Goal: Task Accomplishment & Management: Use online tool/utility

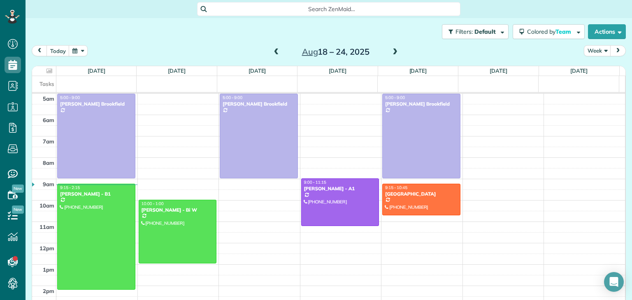
scroll to position [43, 0]
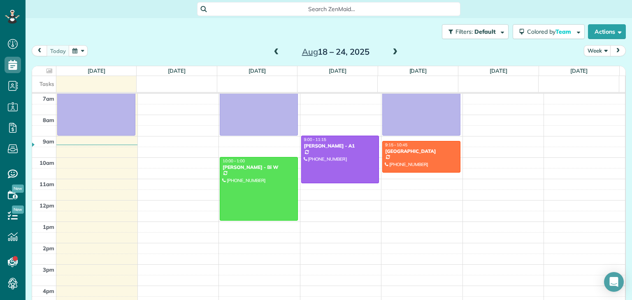
scroll to position [4, 4]
click at [272, 51] on span at bounding box center [276, 52] width 9 height 7
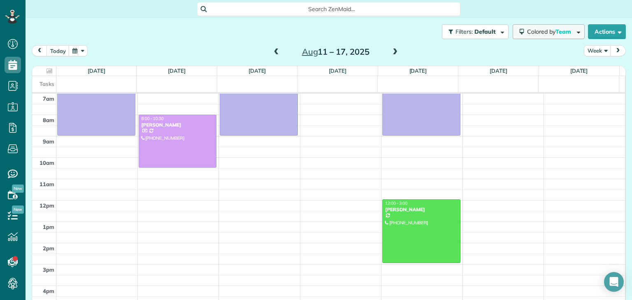
click at [555, 35] on span "Team" at bounding box center [563, 31] width 17 height 7
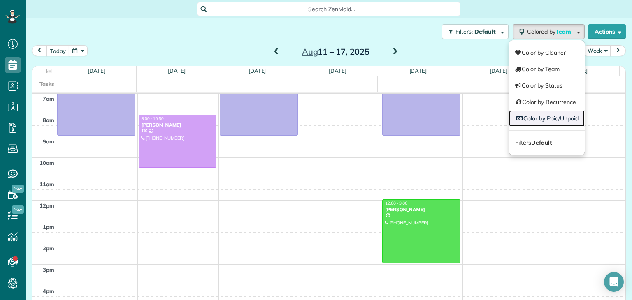
click at [562, 116] on link "Color by Paid/Unpaid" at bounding box center [547, 118] width 76 height 16
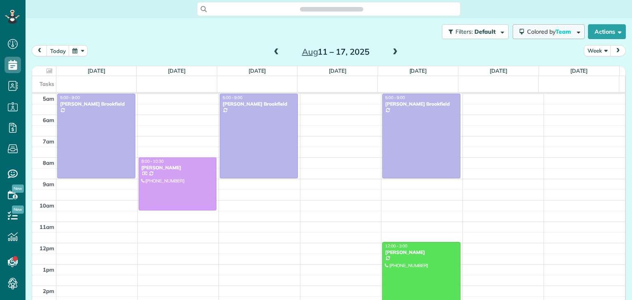
scroll to position [43, 0]
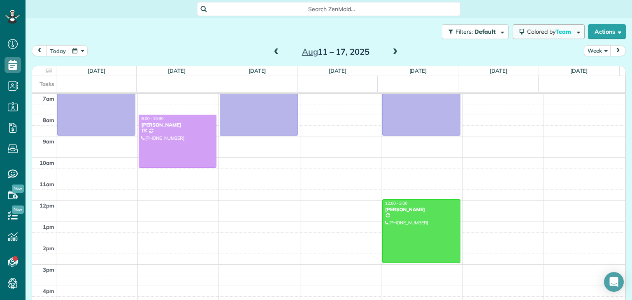
click at [555, 30] on span "Team" at bounding box center [563, 31] width 17 height 7
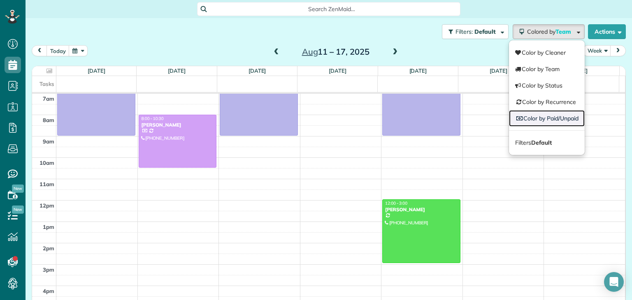
click at [554, 117] on link "Color by Paid/Unpaid" at bounding box center [547, 118] width 76 height 16
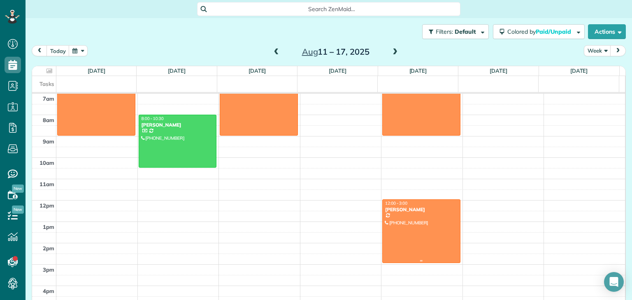
click at [431, 221] on div at bounding box center [421, 231] width 77 height 63
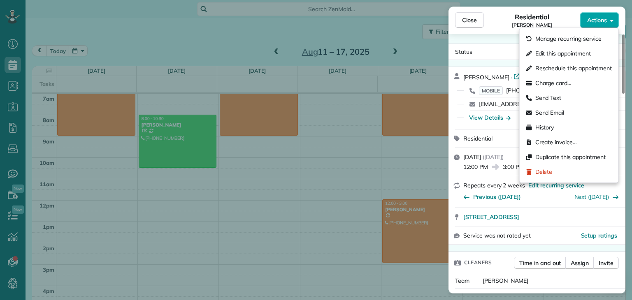
click at [606, 26] on button "Actions" at bounding box center [599, 20] width 39 height 16
click at [555, 86] on span "Charge card…" at bounding box center [553, 83] width 37 height 8
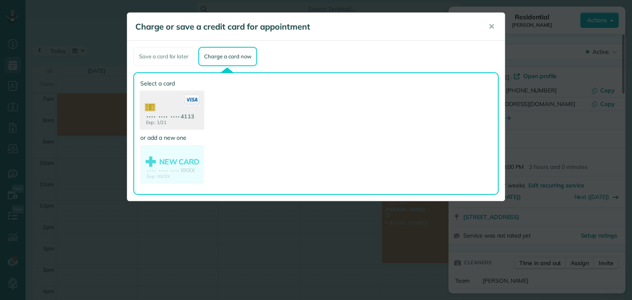
click at [188, 97] on icon at bounding box center [192, 100] width 16 height 11
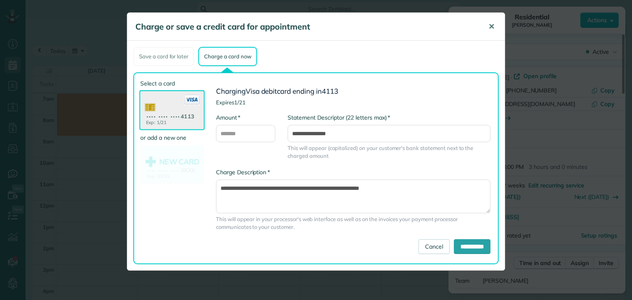
click at [490, 29] on span "✕" at bounding box center [491, 26] width 6 height 9
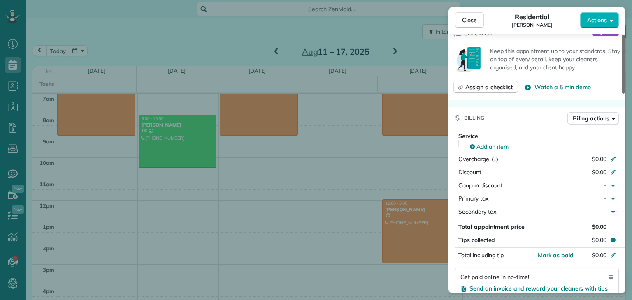
scroll to position [306, 0]
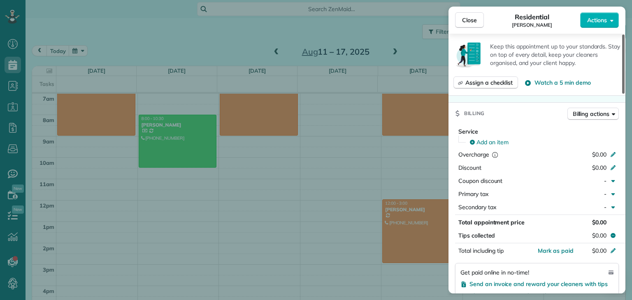
drag, startPoint x: 624, startPoint y: 82, endPoint x: 631, endPoint y: 152, distance: 69.9
click at [624, 94] on div at bounding box center [623, 64] width 2 height 59
click at [471, 17] on span "Close" at bounding box center [469, 20] width 15 height 8
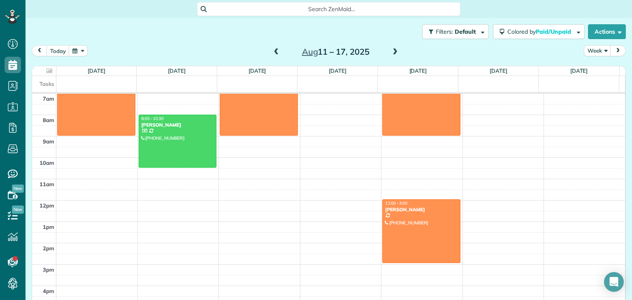
click at [276, 53] on span at bounding box center [276, 52] width 9 height 7
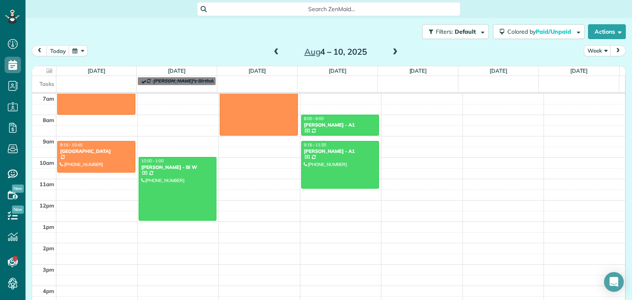
click at [276, 53] on span at bounding box center [276, 52] width 9 height 7
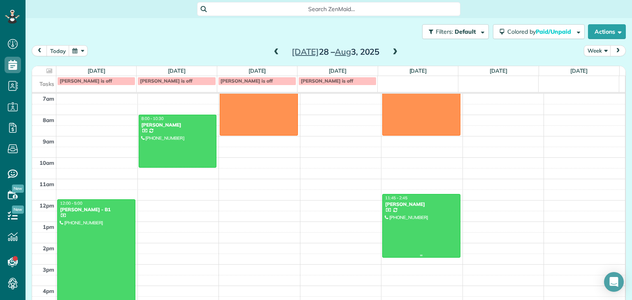
click at [390, 238] on div at bounding box center [421, 226] width 77 height 63
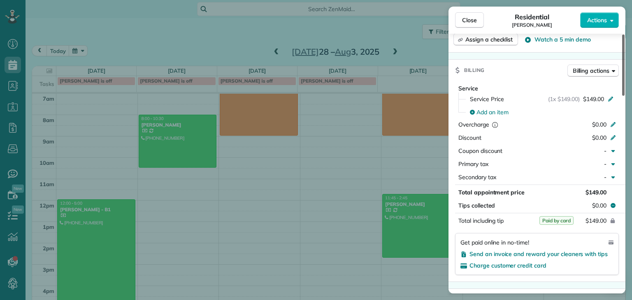
scroll to position [328, 0]
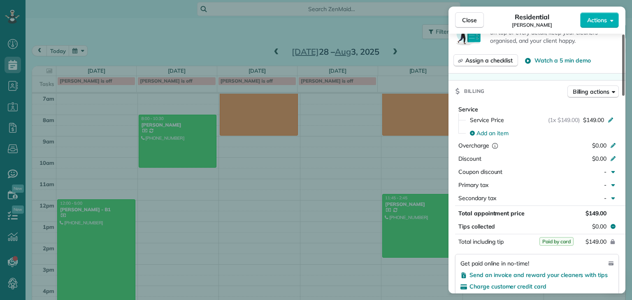
drag, startPoint x: 624, startPoint y: 90, endPoint x: 631, endPoint y: 167, distance: 77.7
click at [624, 96] on div at bounding box center [623, 65] width 2 height 61
click at [466, 22] on span "Close" at bounding box center [469, 20] width 15 height 8
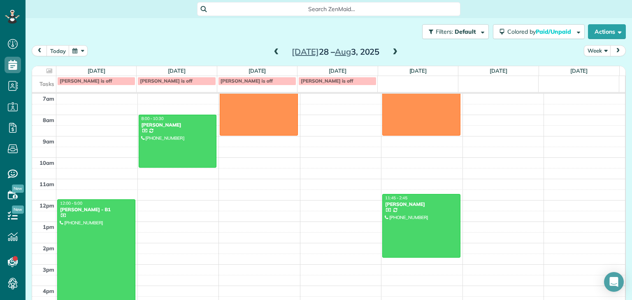
click at [392, 53] on span at bounding box center [394, 52] width 9 height 7
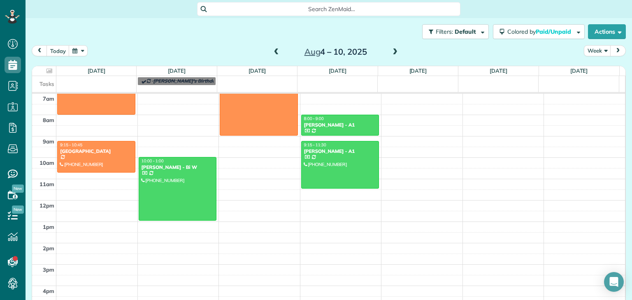
click at [392, 53] on span at bounding box center [394, 52] width 9 height 7
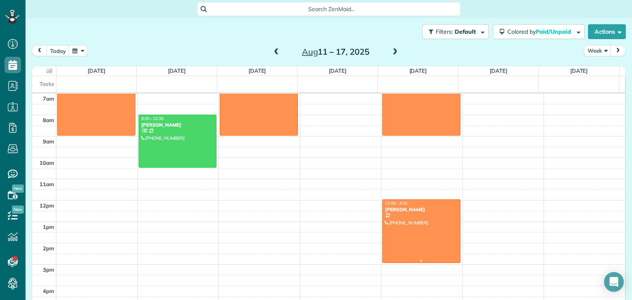
click at [415, 229] on div at bounding box center [421, 231] width 77 height 63
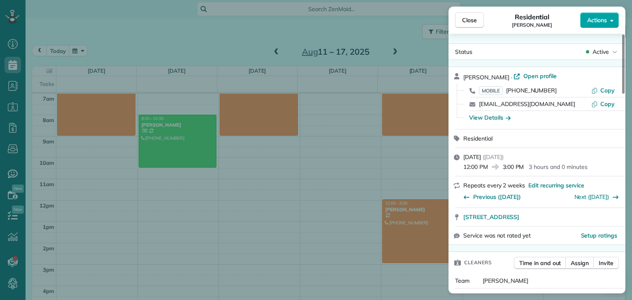
click at [608, 16] on button "Actions" at bounding box center [599, 20] width 39 height 16
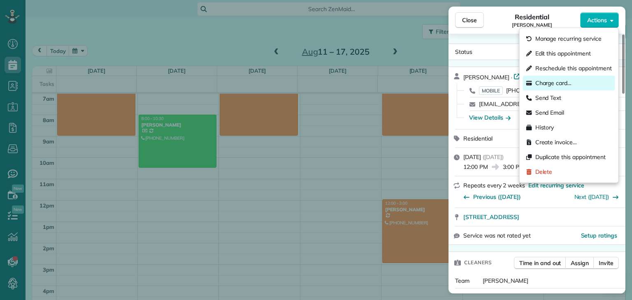
click at [555, 78] on div "Charge card…" at bounding box center [569, 83] width 92 height 15
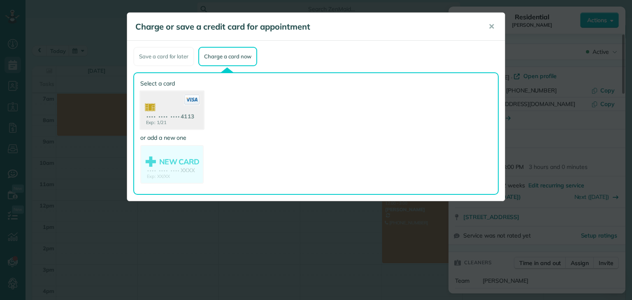
click at [170, 113] on use at bounding box center [171, 111] width 63 height 40
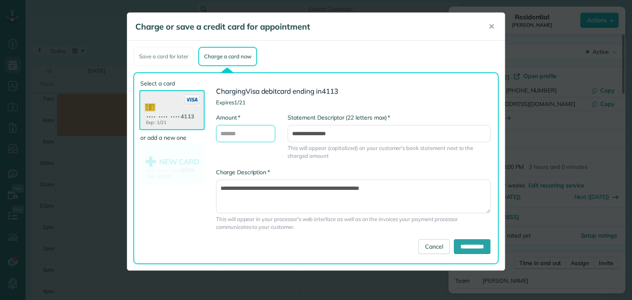
click at [232, 130] on input "* Amount" at bounding box center [245, 133] width 59 height 17
type input "***"
click at [464, 157] on span "This will appear (capitalized) on your customer's bank statement next to the ch…" at bounding box center [389, 152] width 203 height 16
click at [463, 244] on input "**********" at bounding box center [472, 246] width 37 height 15
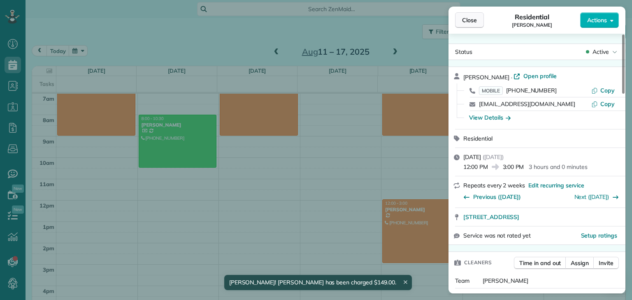
click at [461, 14] on button "Close" at bounding box center [469, 20] width 29 height 16
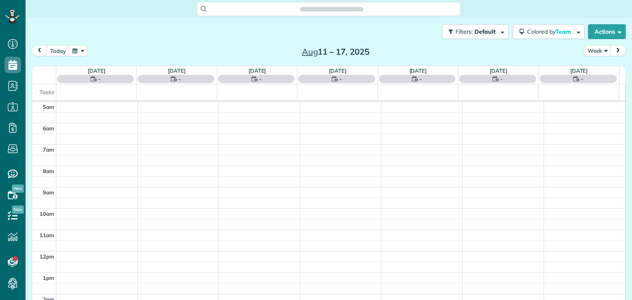
scroll to position [43, 0]
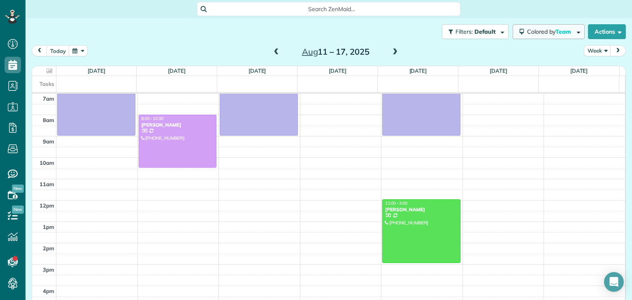
click at [534, 31] on span "Colored by Team" at bounding box center [550, 31] width 47 height 7
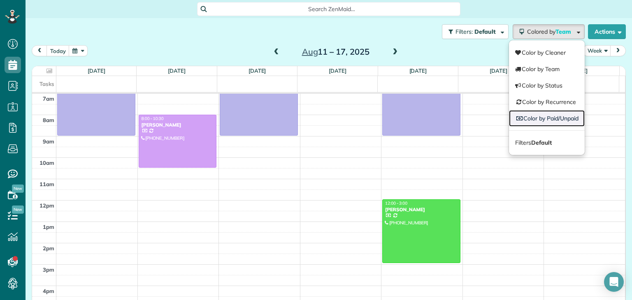
click at [544, 119] on link "Color by Paid/Unpaid" at bounding box center [547, 118] width 76 height 16
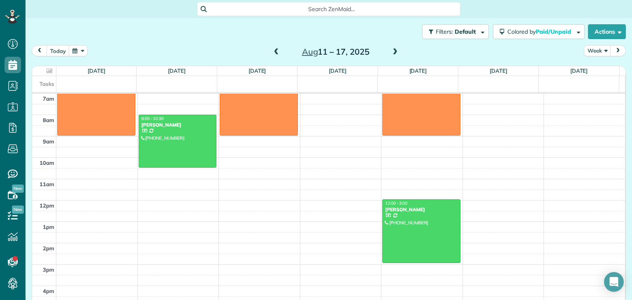
click at [395, 51] on span at bounding box center [394, 52] width 9 height 7
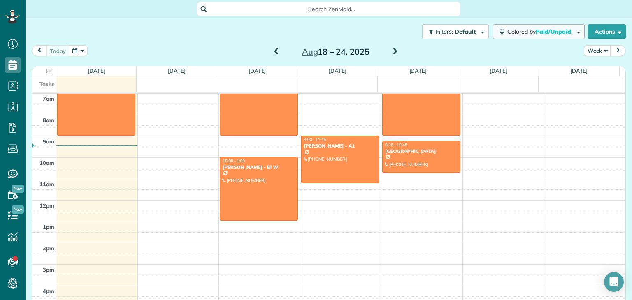
click at [546, 29] on span "Paid/Unpaid" at bounding box center [554, 31] width 37 height 7
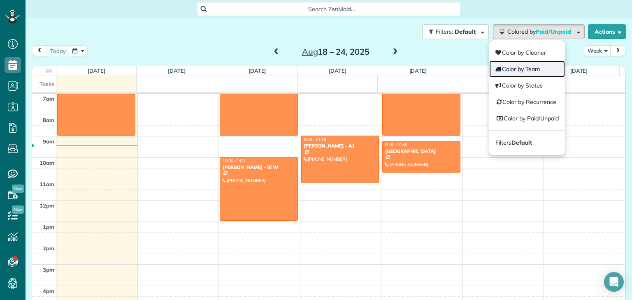
click at [541, 66] on link "Color by Team" at bounding box center [527, 69] width 76 height 16
